Goal: Transaction & Acquisition: Purchase product/service

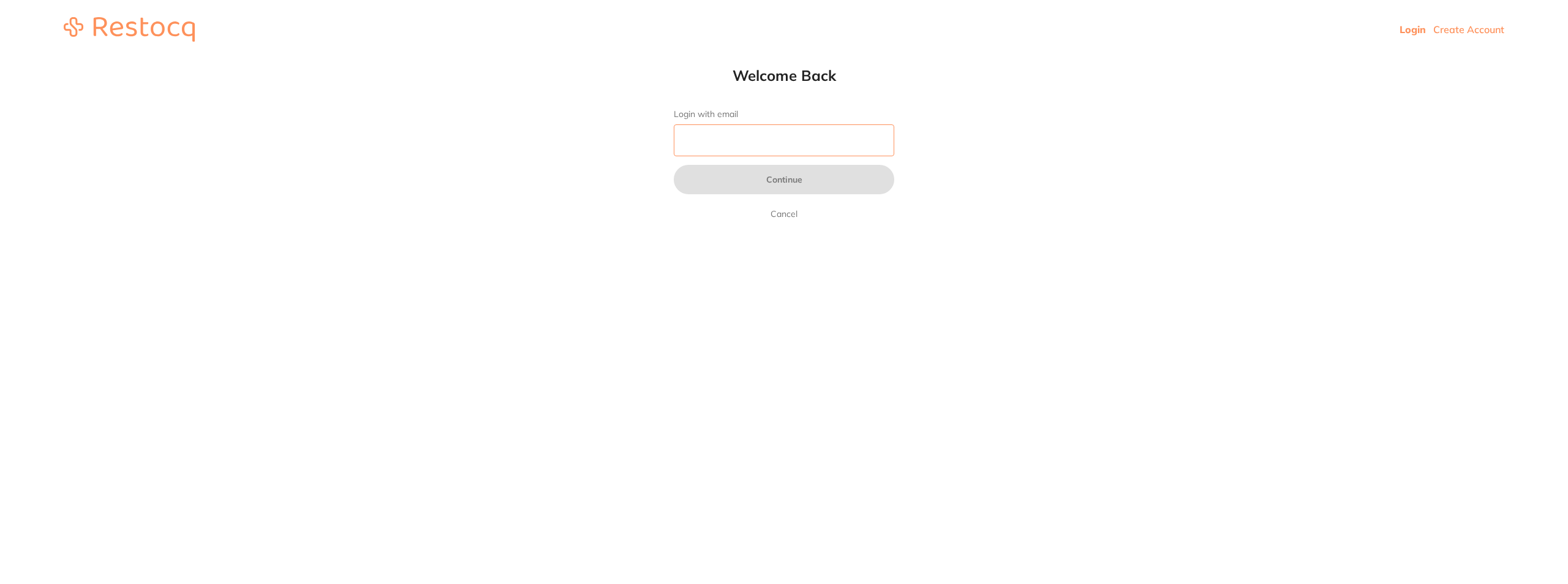
click at [706, 138] on input "Login with email" at bounding box center [784, 140] width 221 height 32
type input "[EMAIL_ADDRESS][DOMAIN_NAME]"
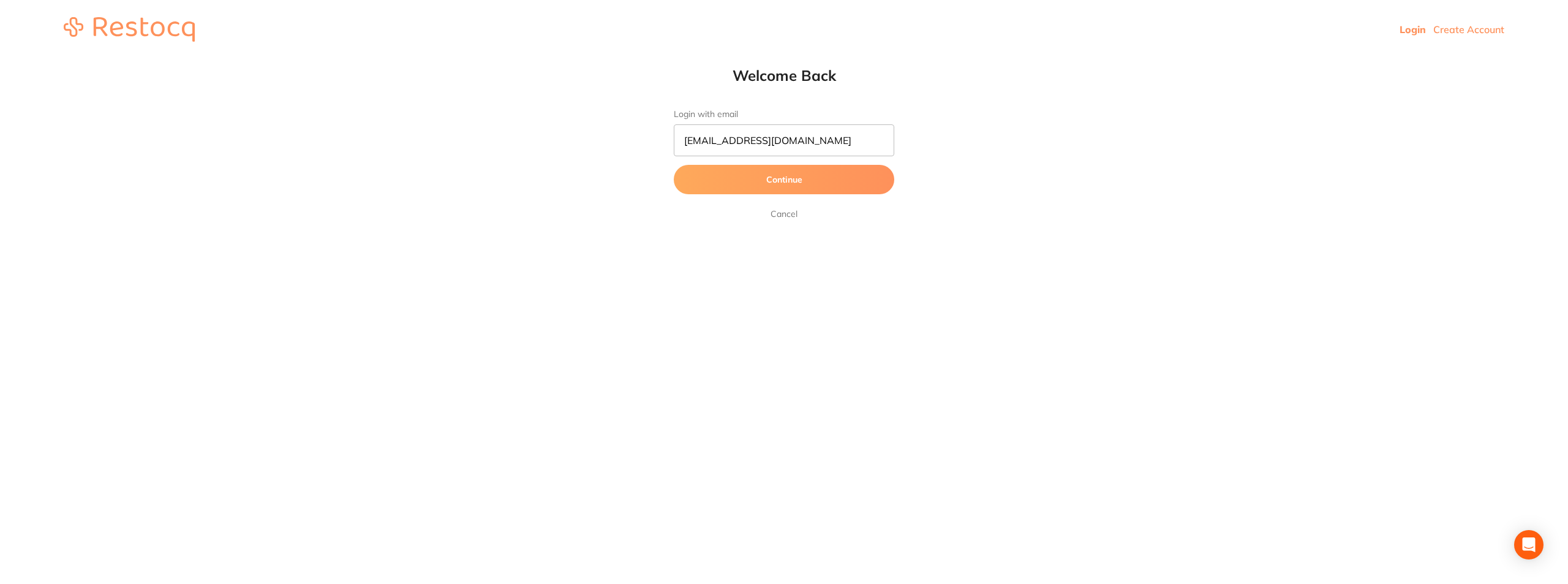
click at [784, 180] on button "Continue" at bounding box center [784, 179] width 221 height 29
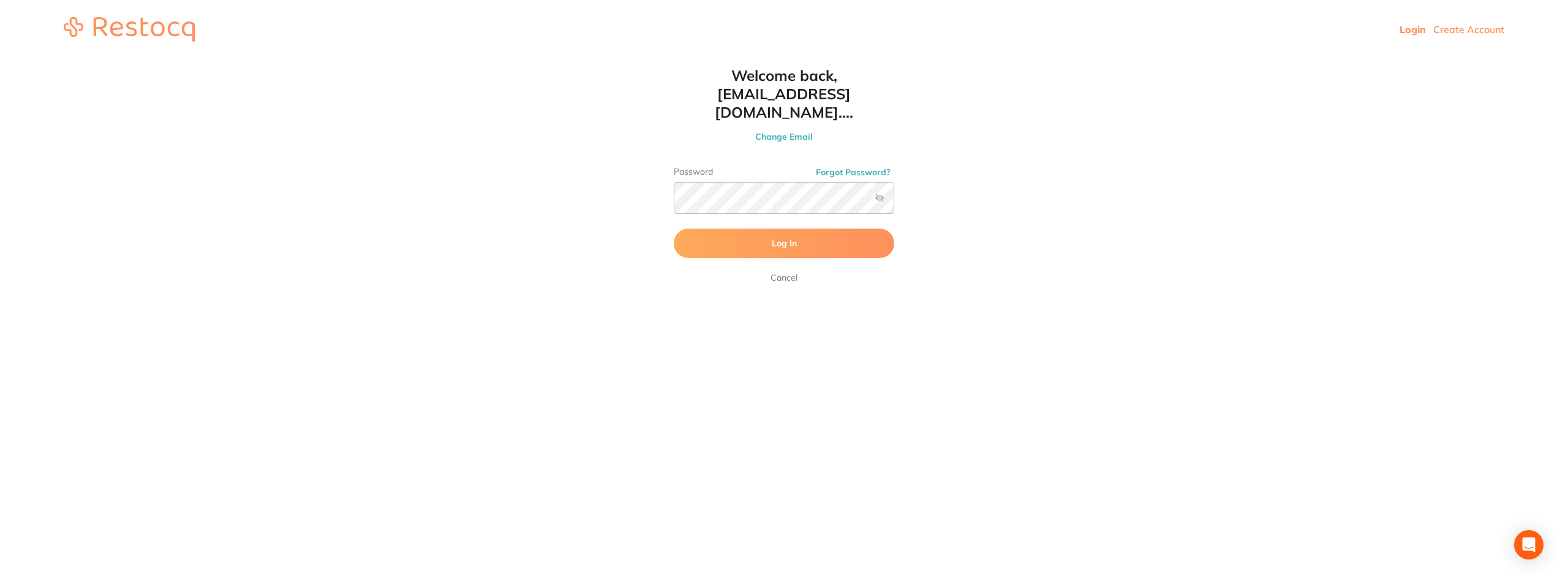
click at [754, 228] on button "Log In" at bounding box center [784, 242] width 221 height 29
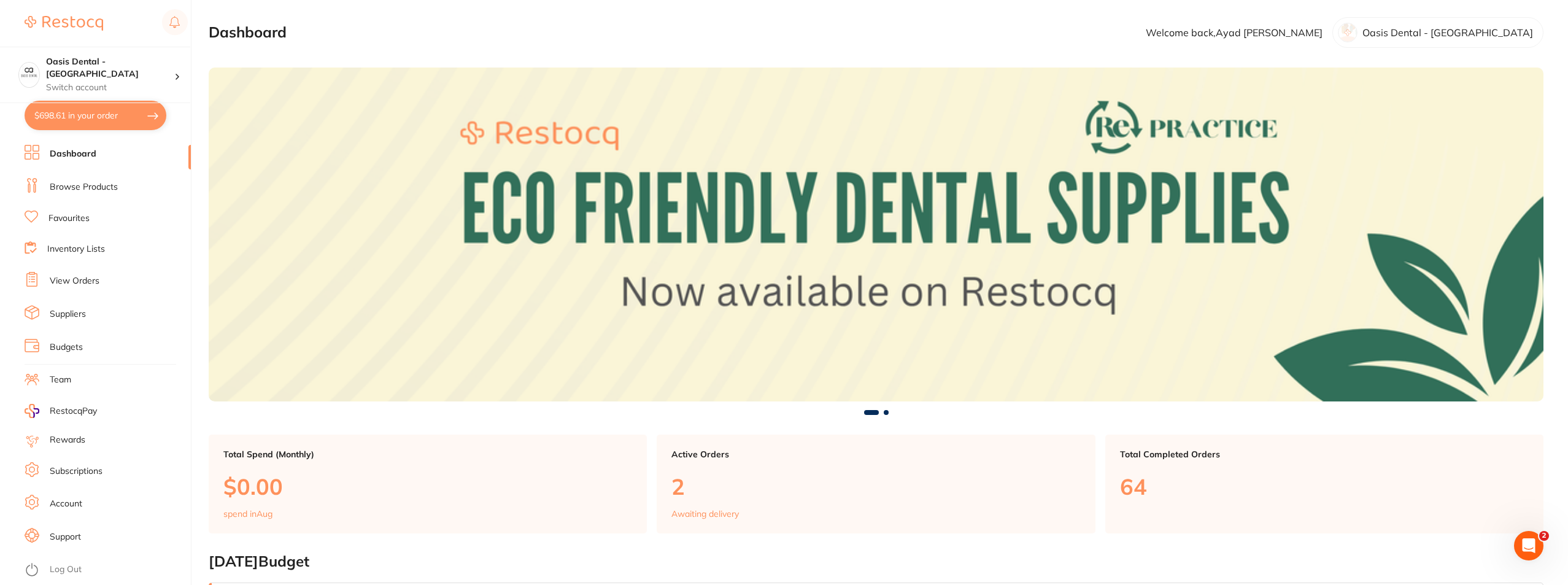
click at [90, 192] on link "Browse Products" at bounding box center [83, 187] width 68 height 12
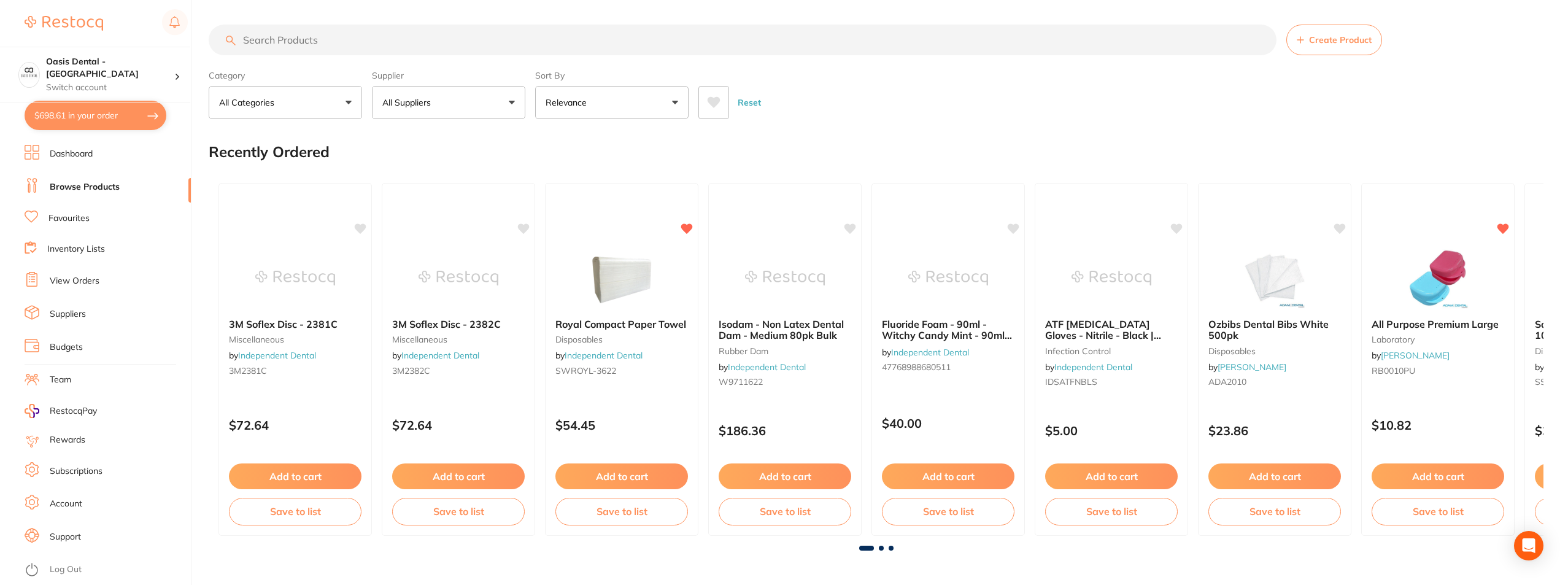
click at [346, 31] on input "search" at bounding box center [742, 39] width 1067 height 31
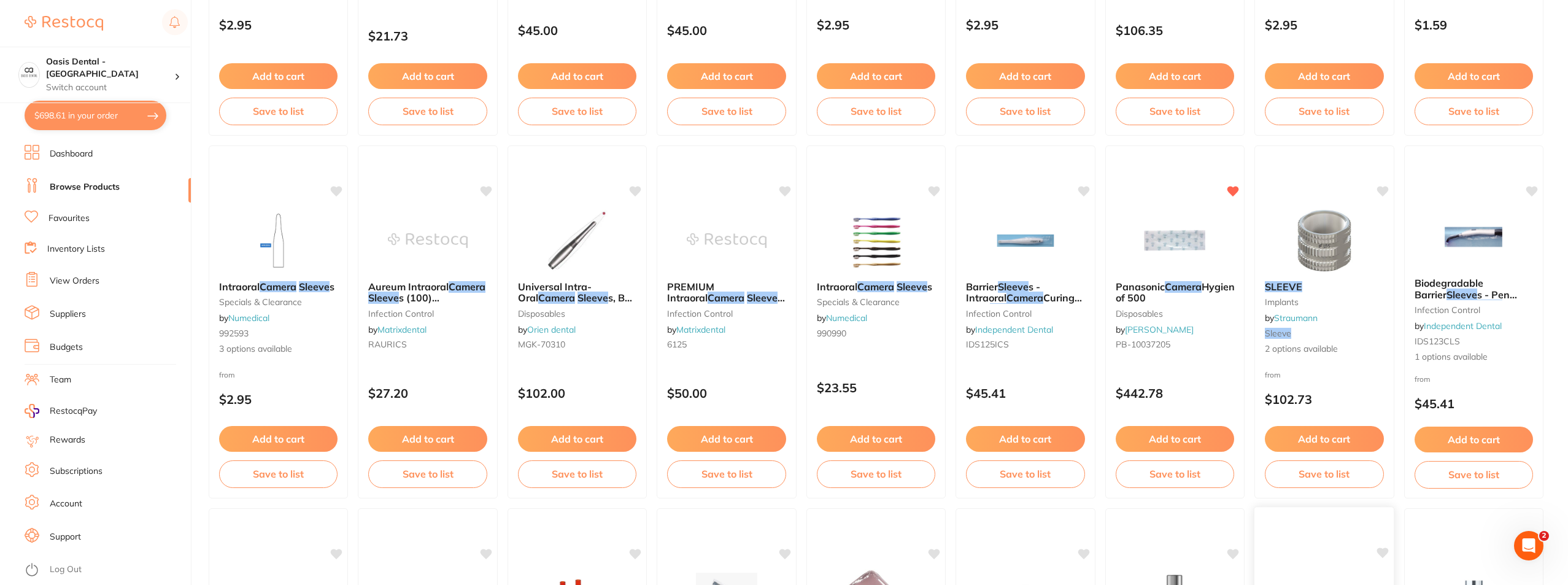
scroll to position [368, 0]
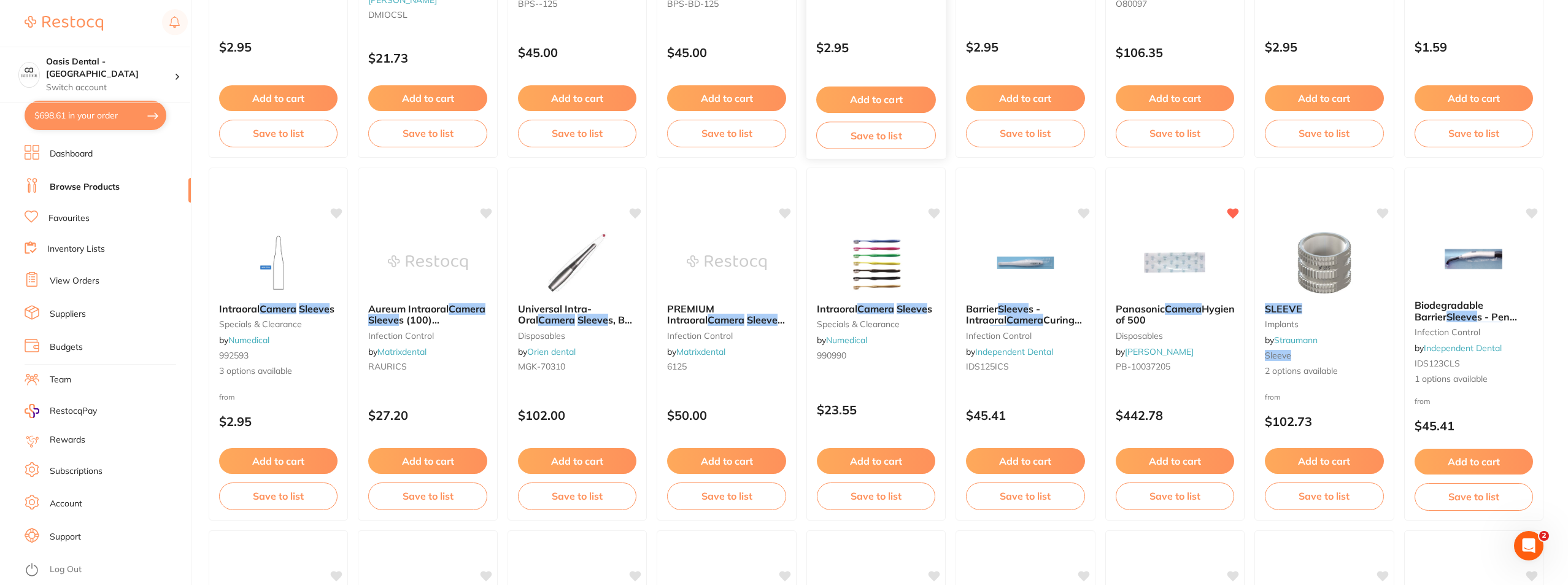
type input "camera sleeve"
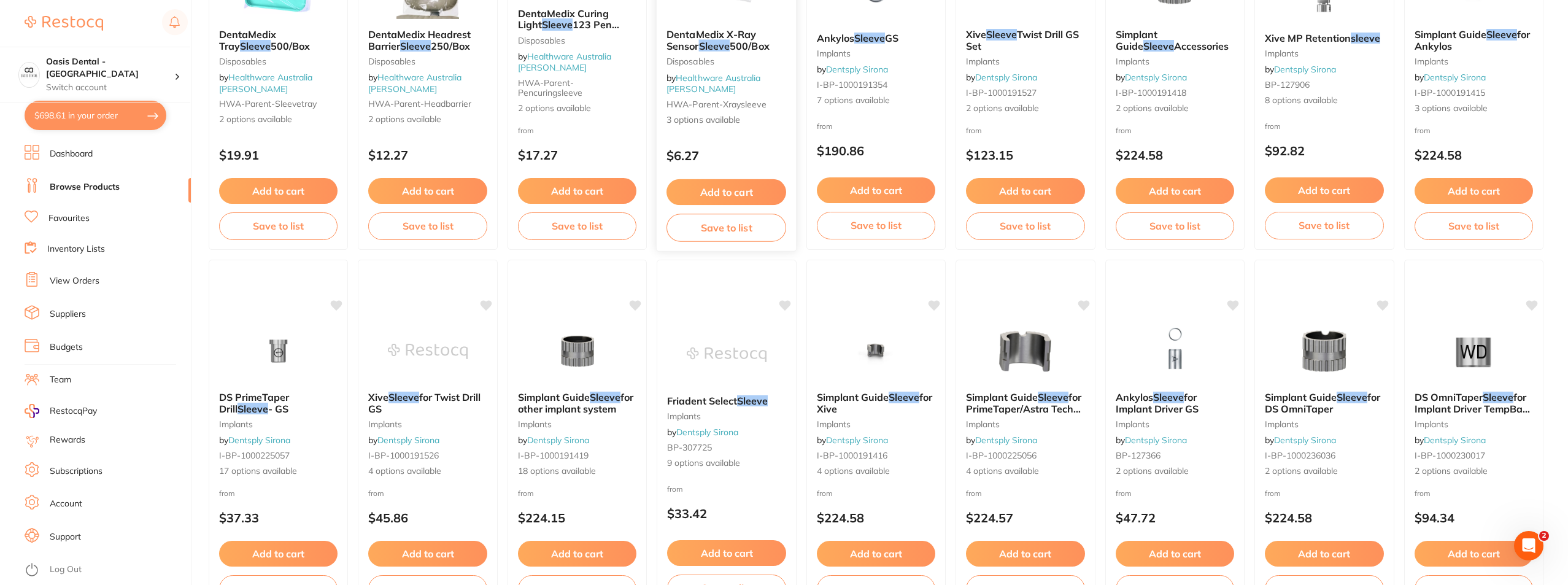
scroll to position [1288, 0]
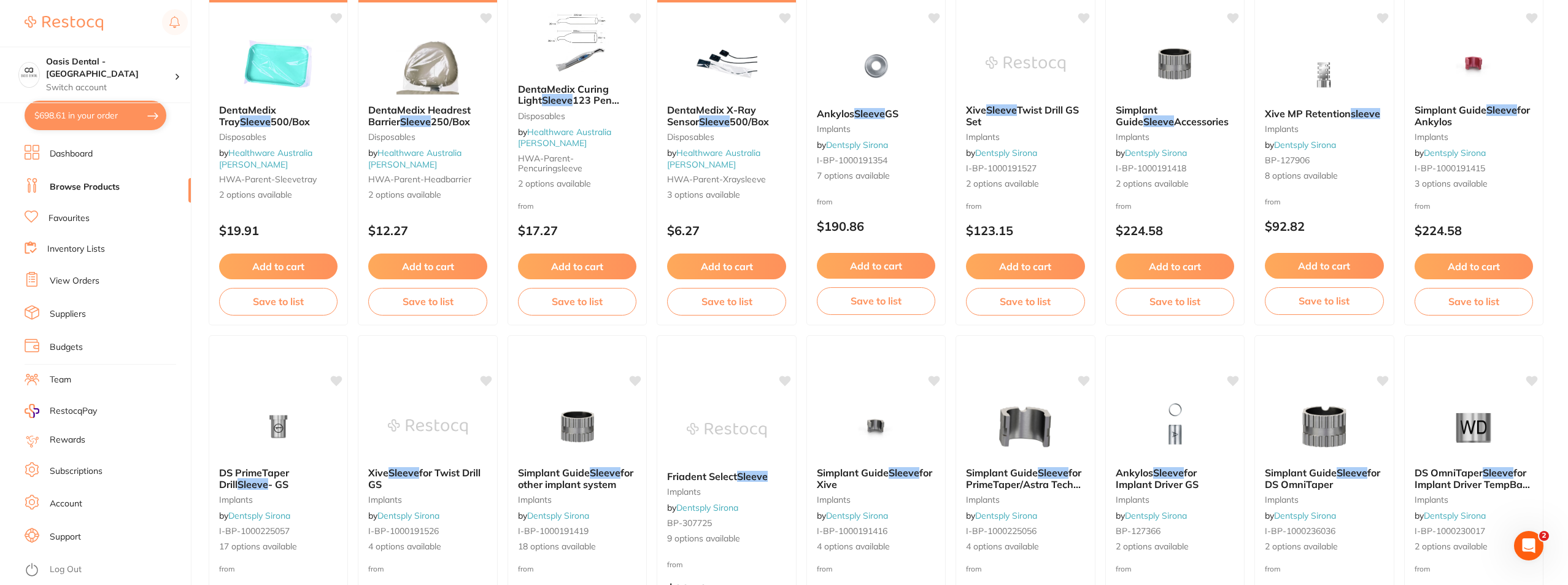
click at [111, 106] on button "$698.61 in your order" at bounding box center [95, 114] width 142 height 29
checkbox input "true"
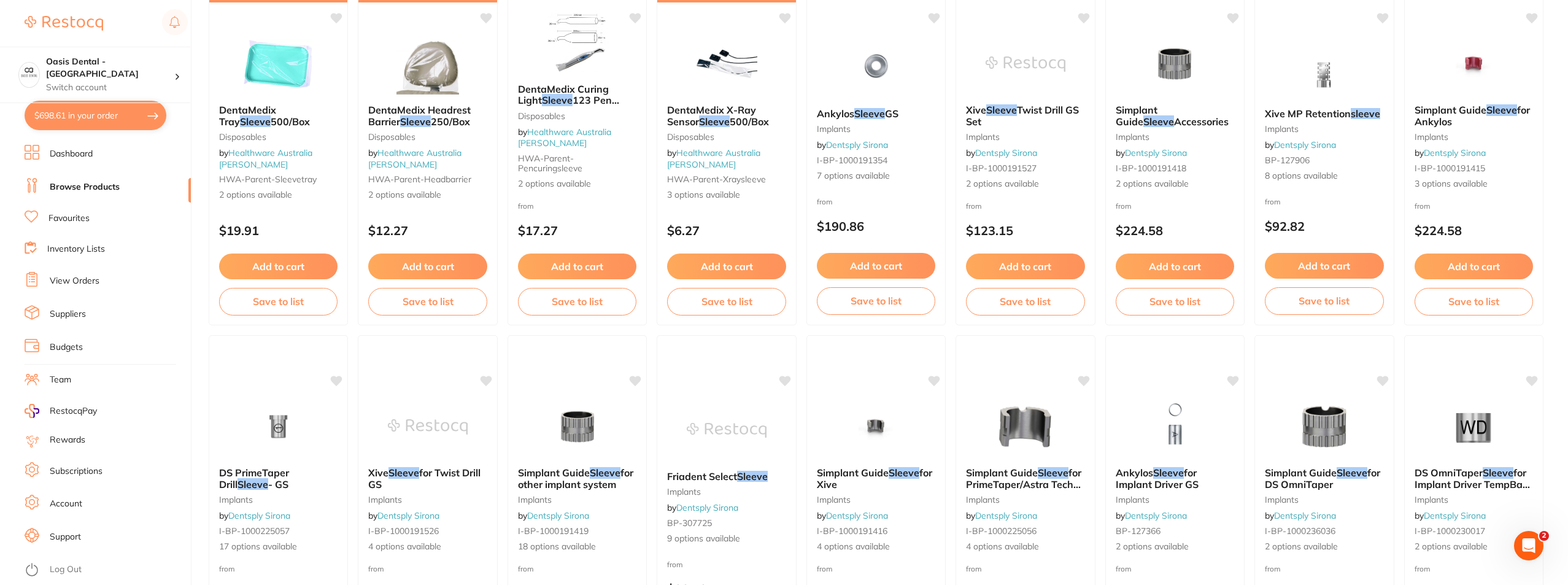
checkbox input "true"
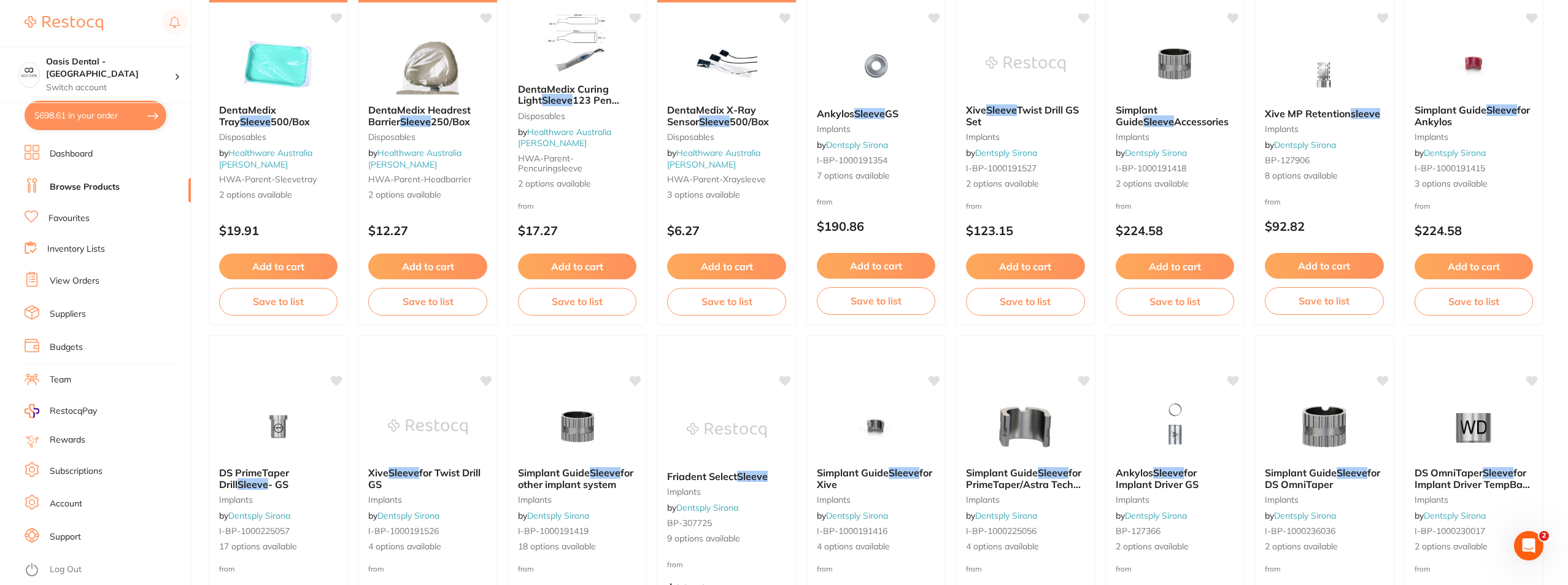
checkbox input "true"
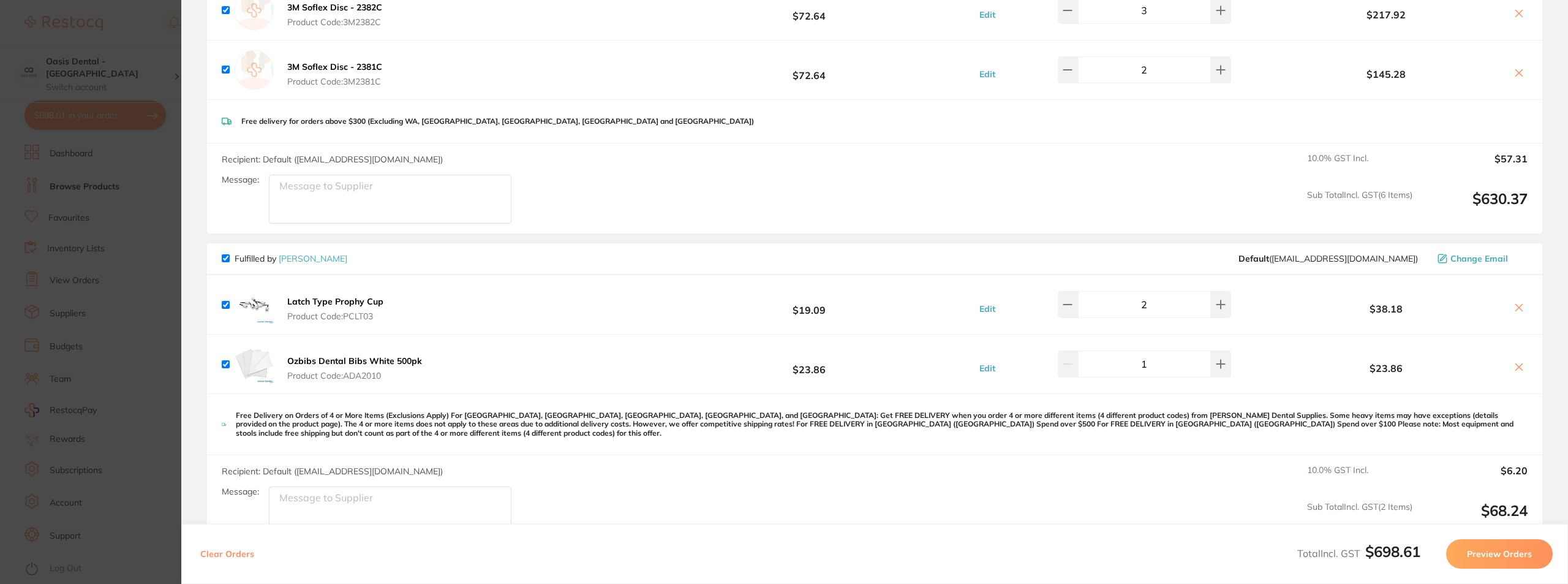
scroll to position [429, 0]
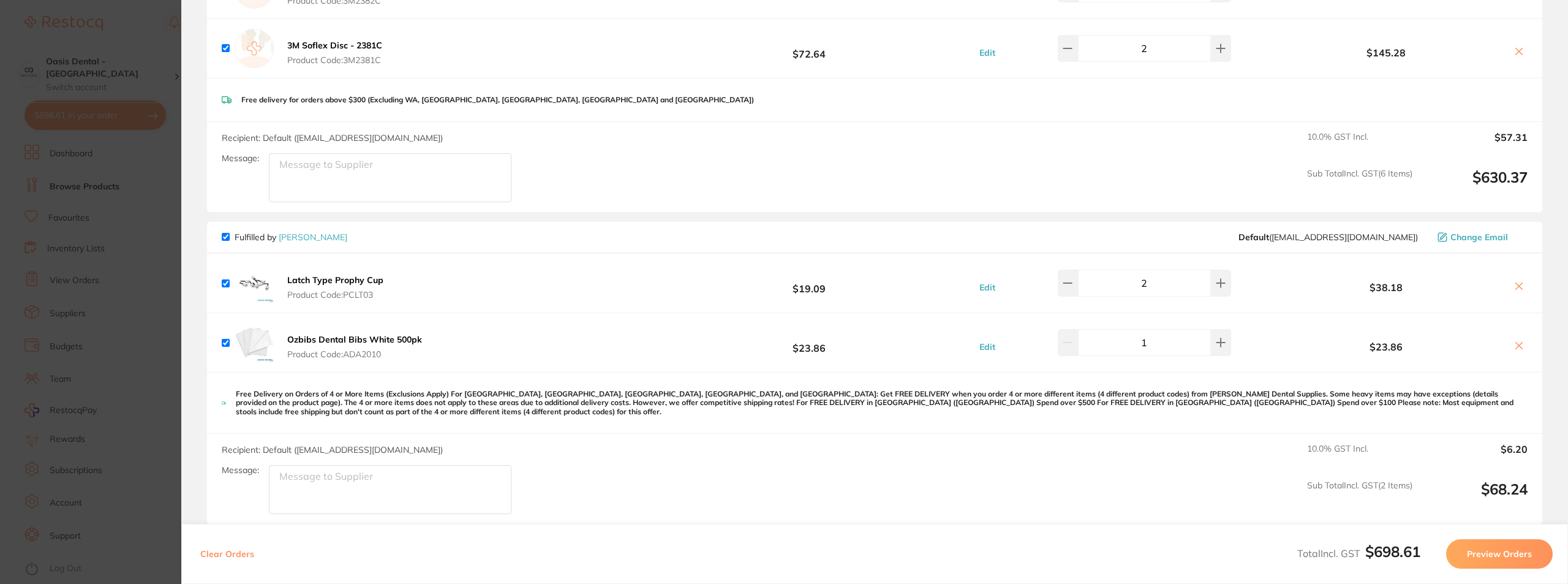
click at [101, 270] on section "Update RRP Set your pre negotiated price for this item. Item Agreed RRP (excl. …" at bounding box center [784, 292] width 1568 height 584
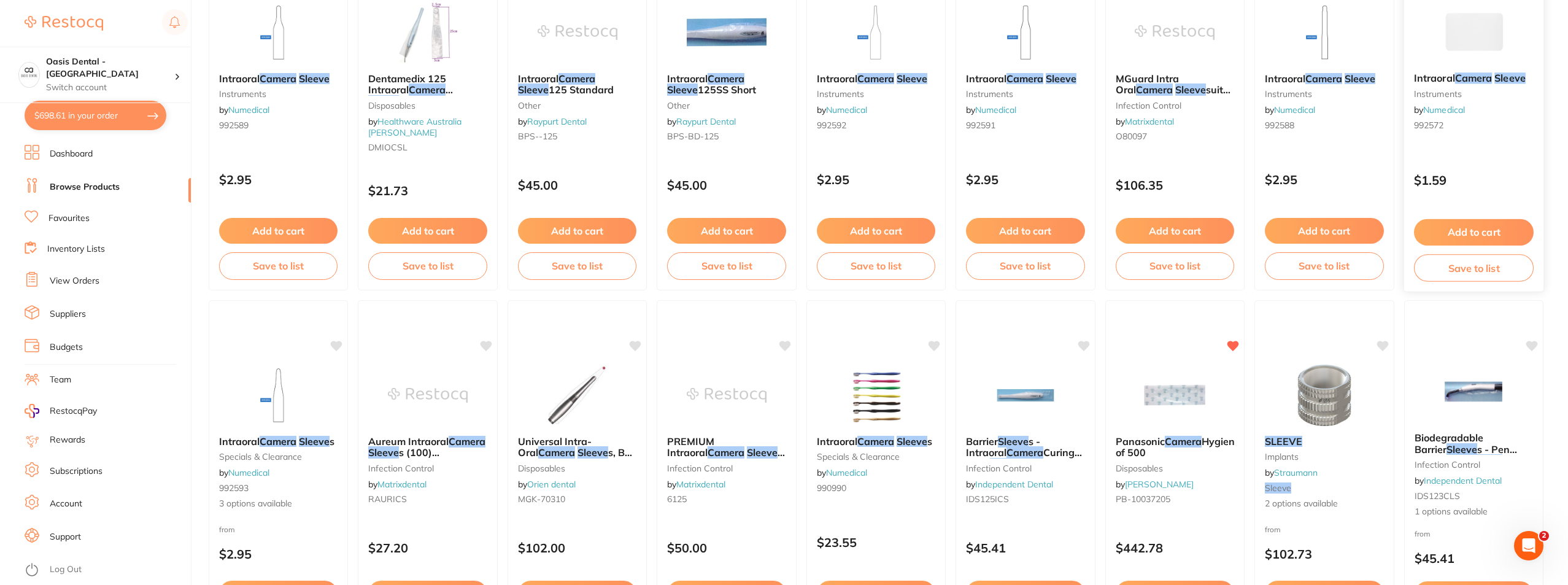
scroll to position [307, 0]
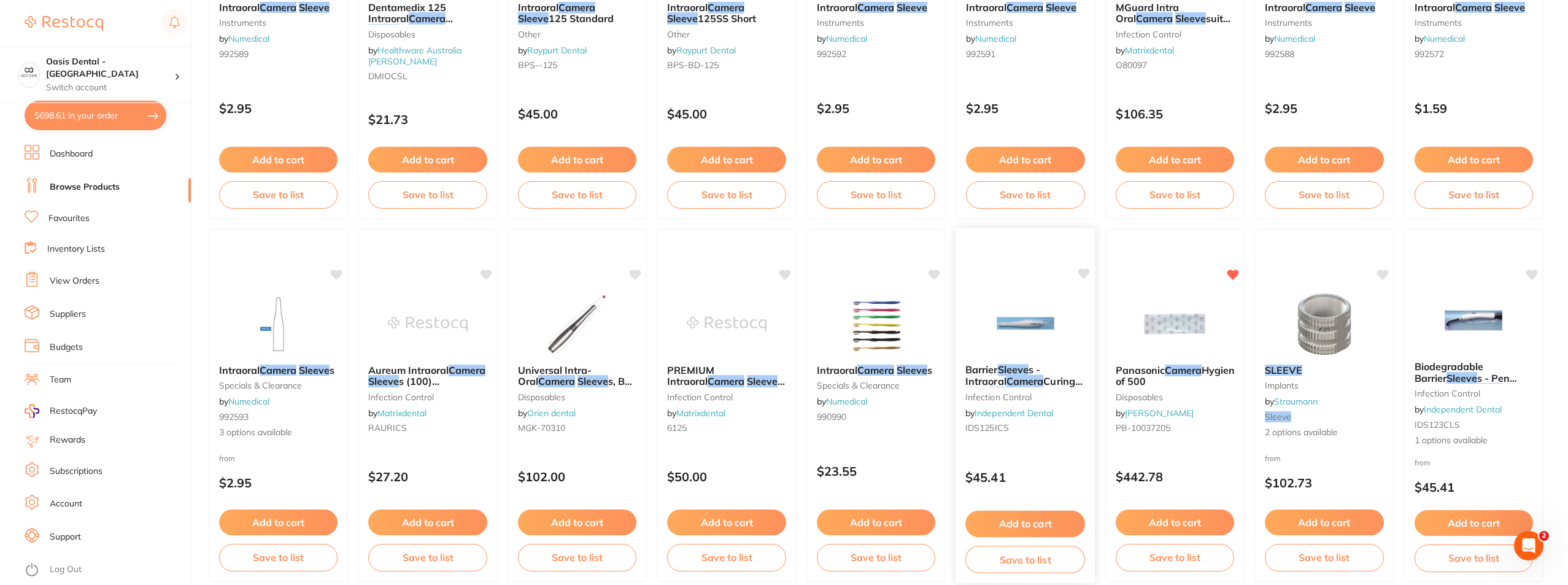
click at [1045, 416] on link "Independent Dental" at bounding box center [1014, 412] width 79 height 11
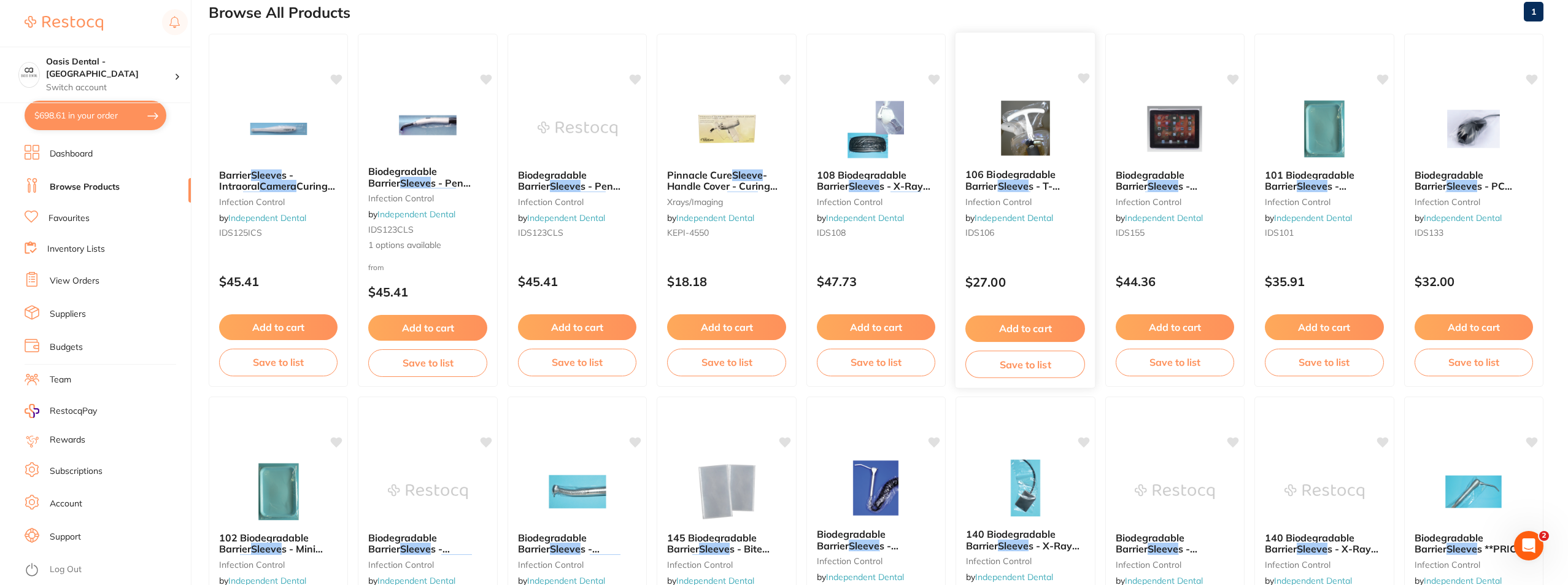
scroll to position [123, 0]
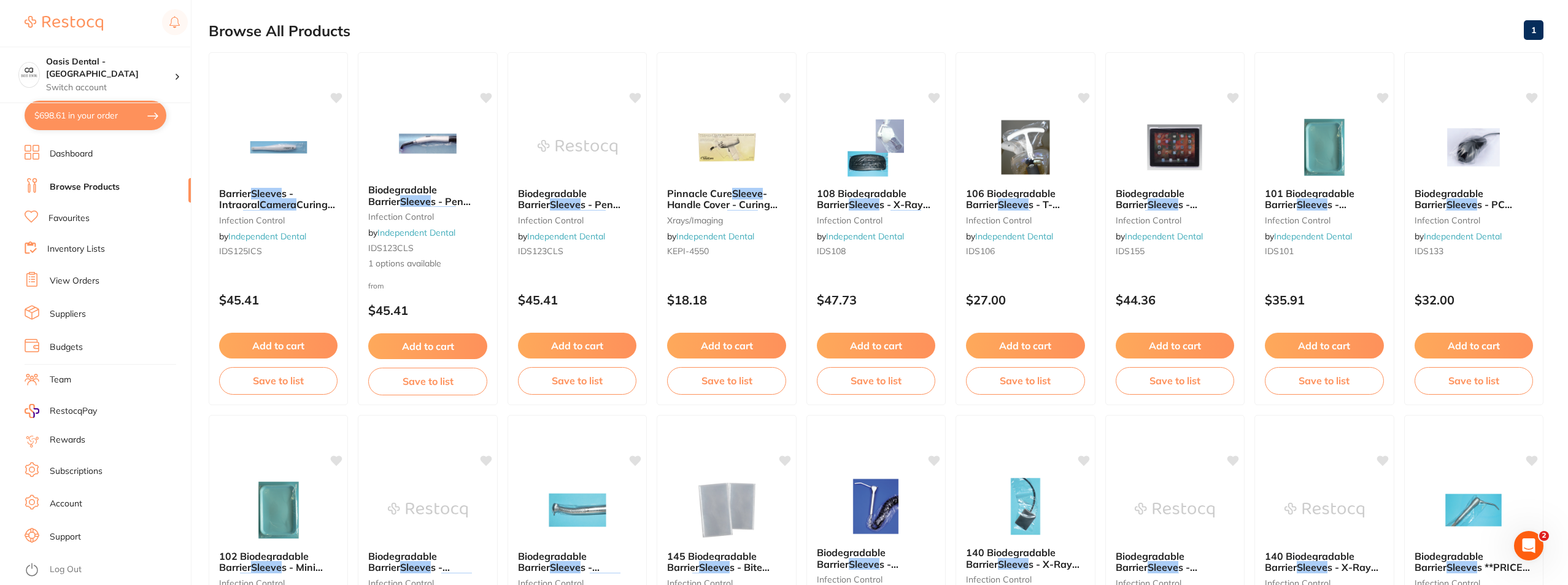
scroll to position [61, 0]
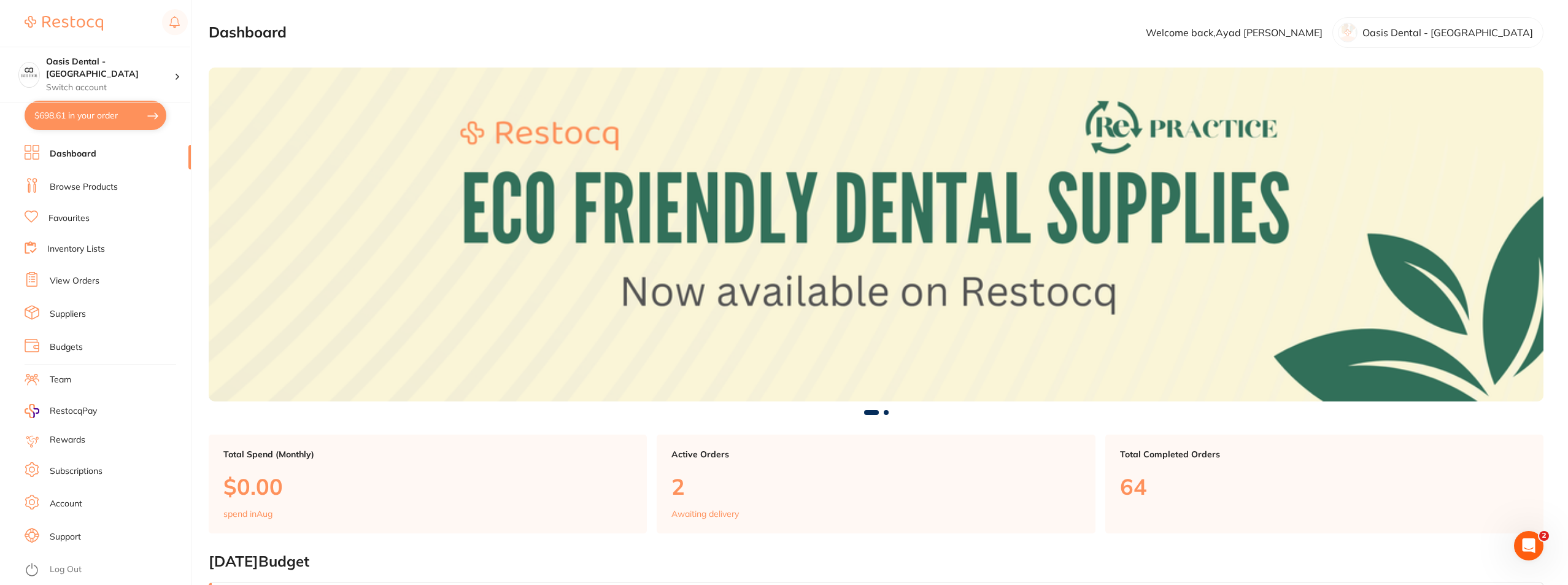
click at [102, 179] on li "Browse Products" at bounding box center [107, 188] width 166 height 19
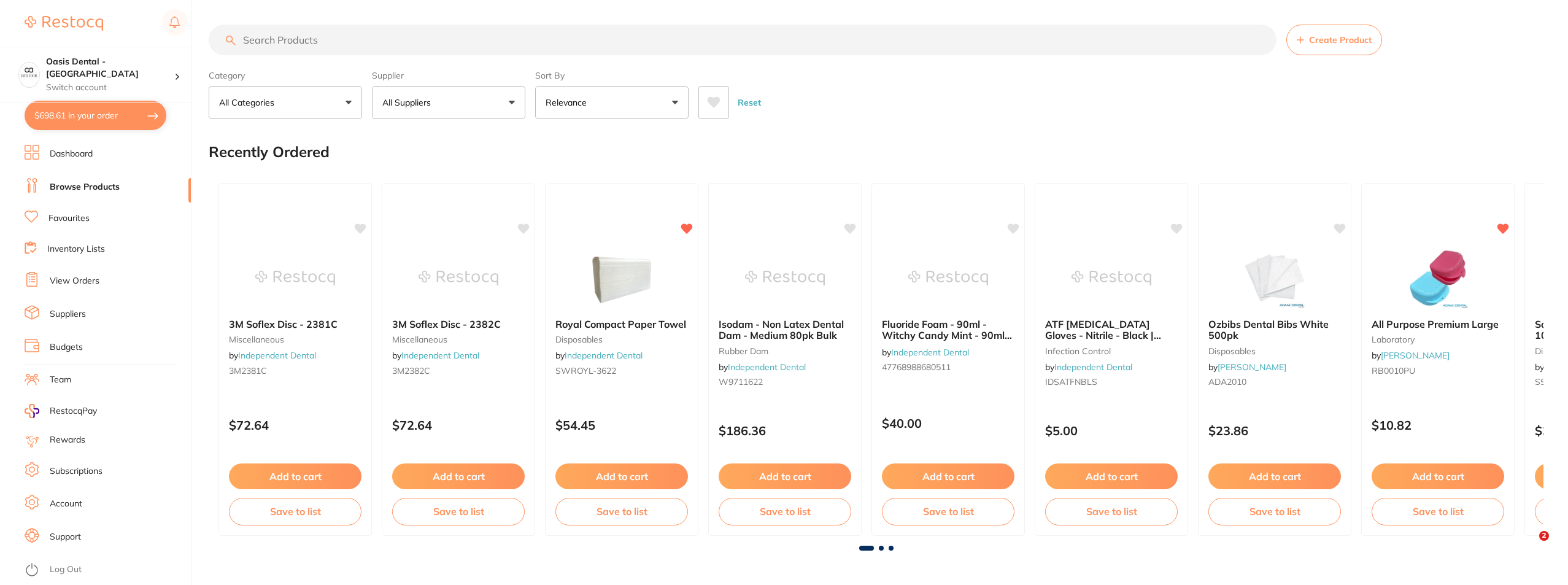
click at [295, 55] on input "search" at bounding box center [742, 39] width 1067 height 31
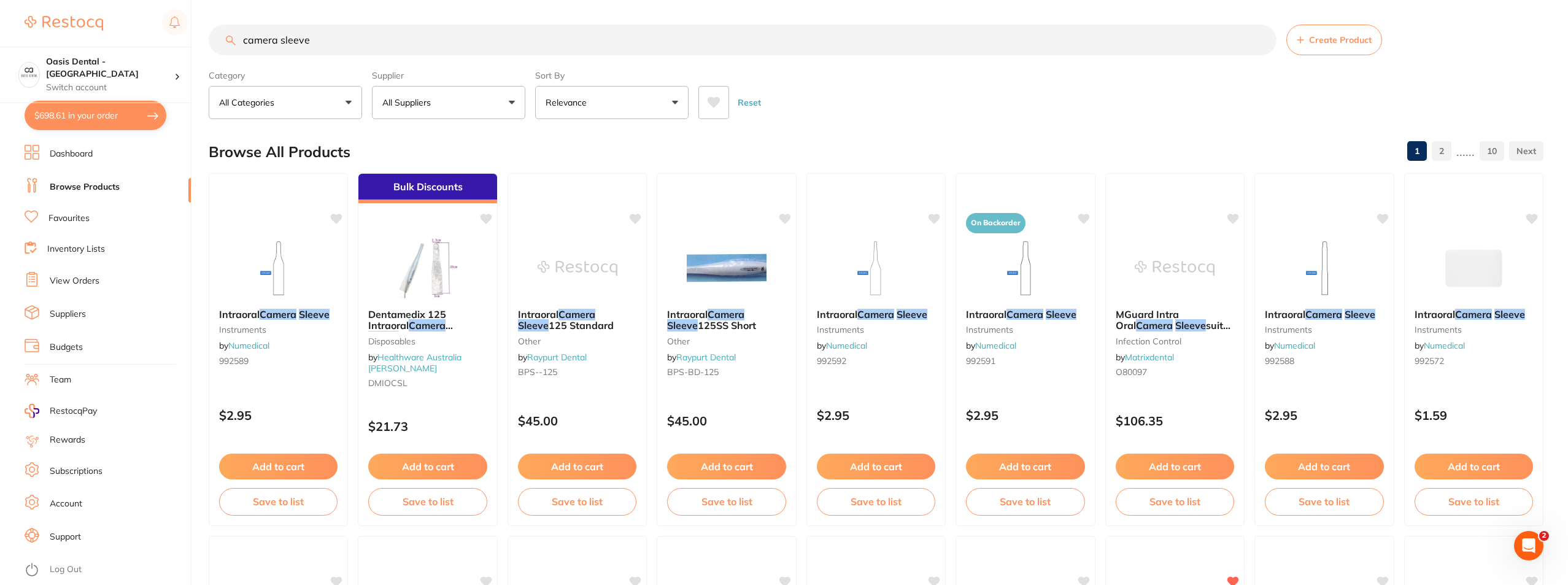
click at [374, 52] on input "camera sleeve" at bounding box center [742, 39] width 1067 height 31
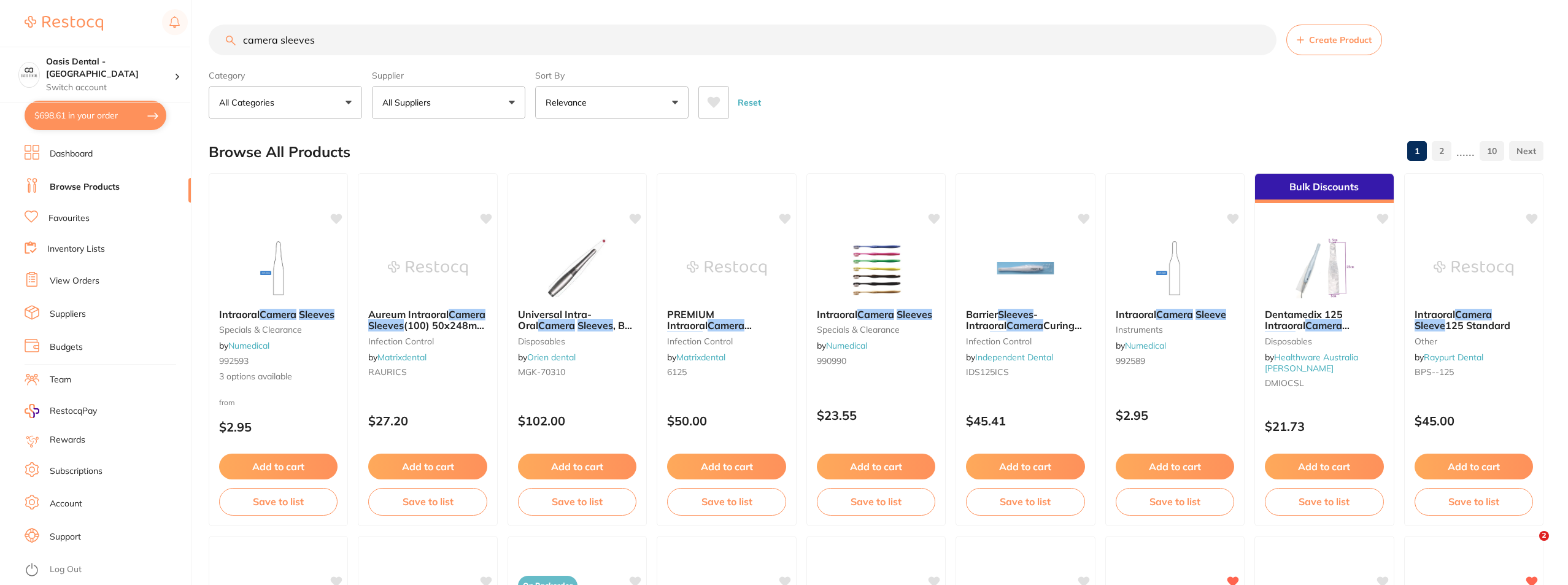
drag, startPoint x: 374, startPoint y: 52, endPoint x: 128, endPoint y: 41, distance: 246.2
click at [128, 41] on div "$698.61 Oasis Dental - West End Switch account Oasis Dental - [GEOGRAPHIC_DATA]…" at bounding box center [784, 292] width 1568 height 585
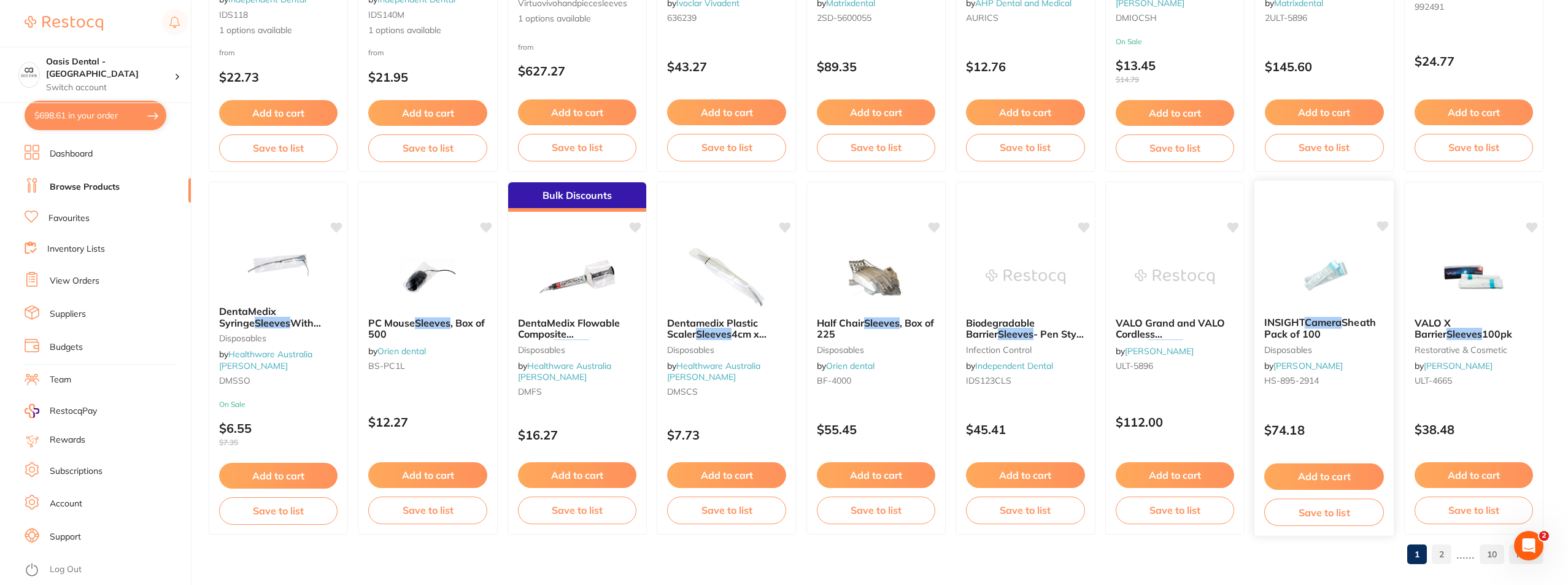
scroll to position [1818, 0]
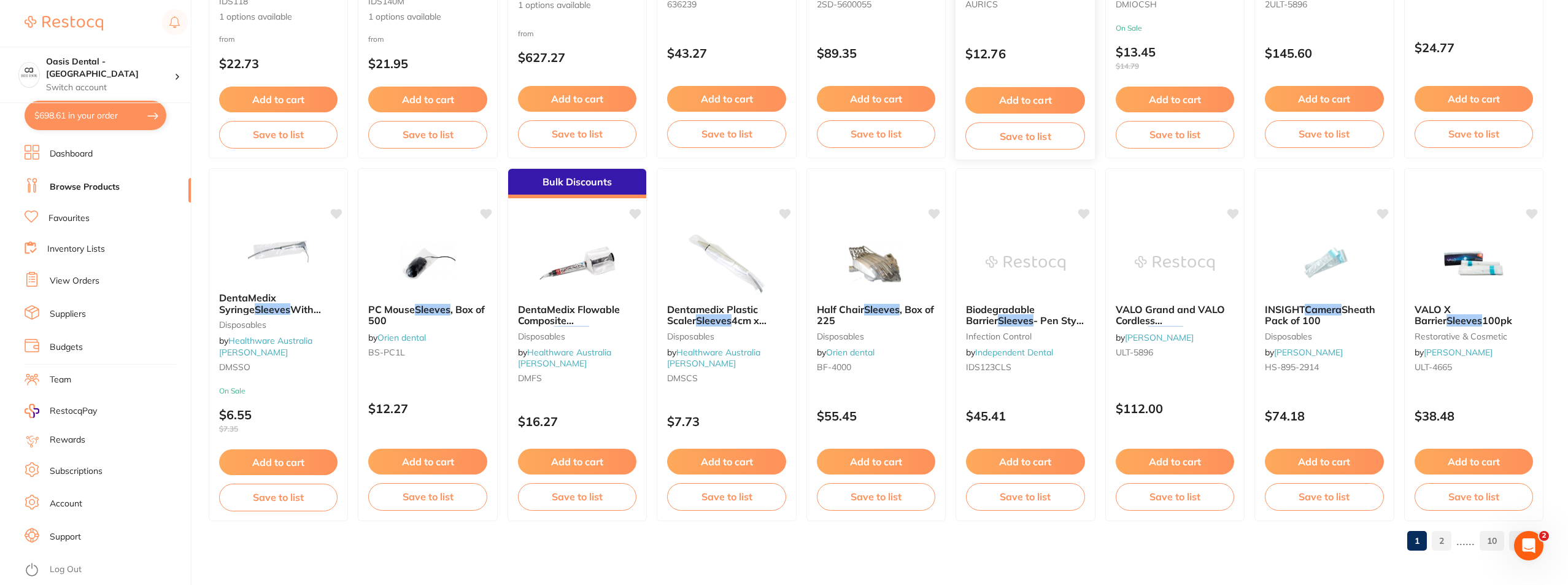
type input "camera sleeves"
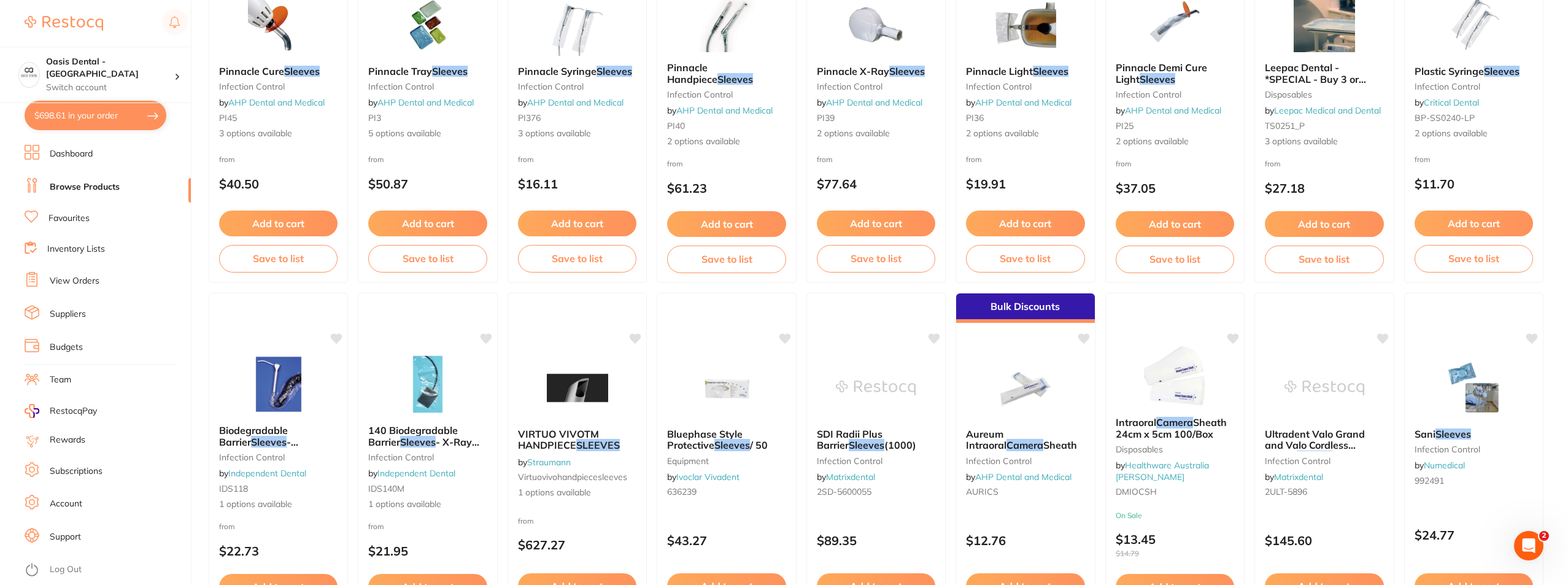
scroll to position [1327, 0]
